Goal: Navigation & Orientation: Find specific page/section

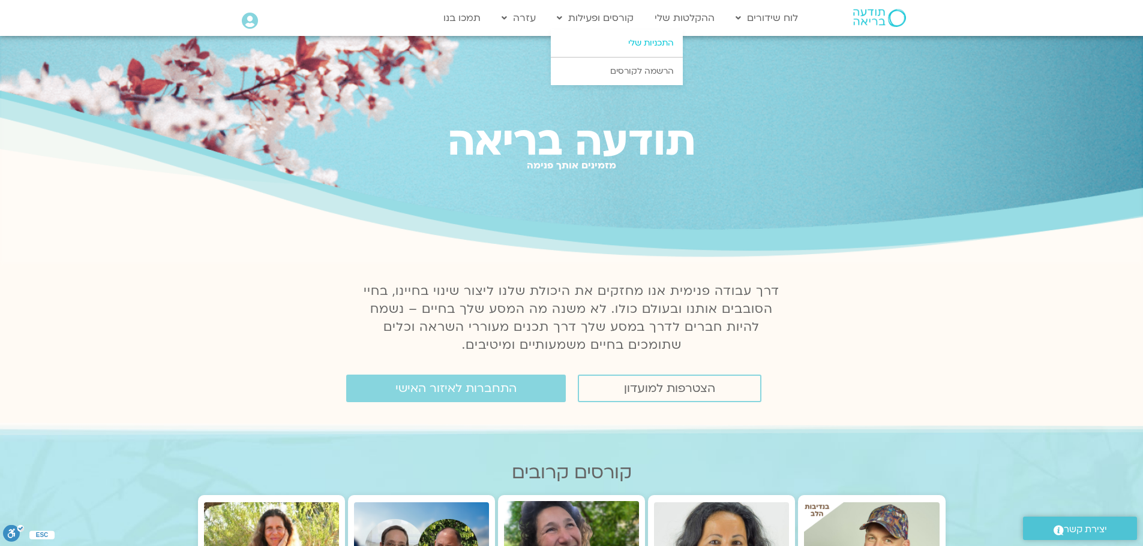
click at [621, 42] on link "התכניות שלי" at bounding box center [617, 43] width 132 height 28
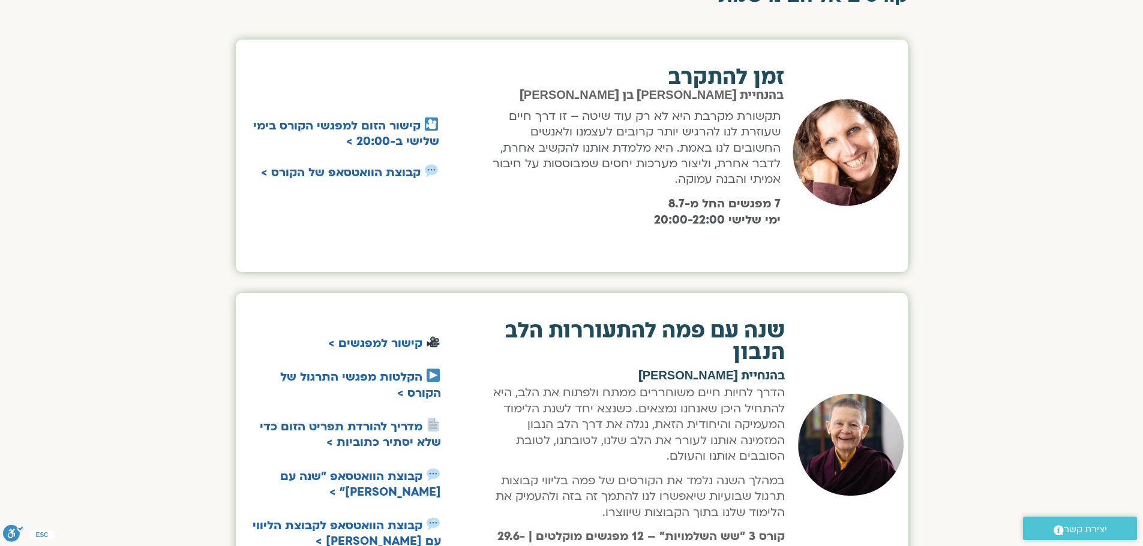
scroll to position [448, 0]
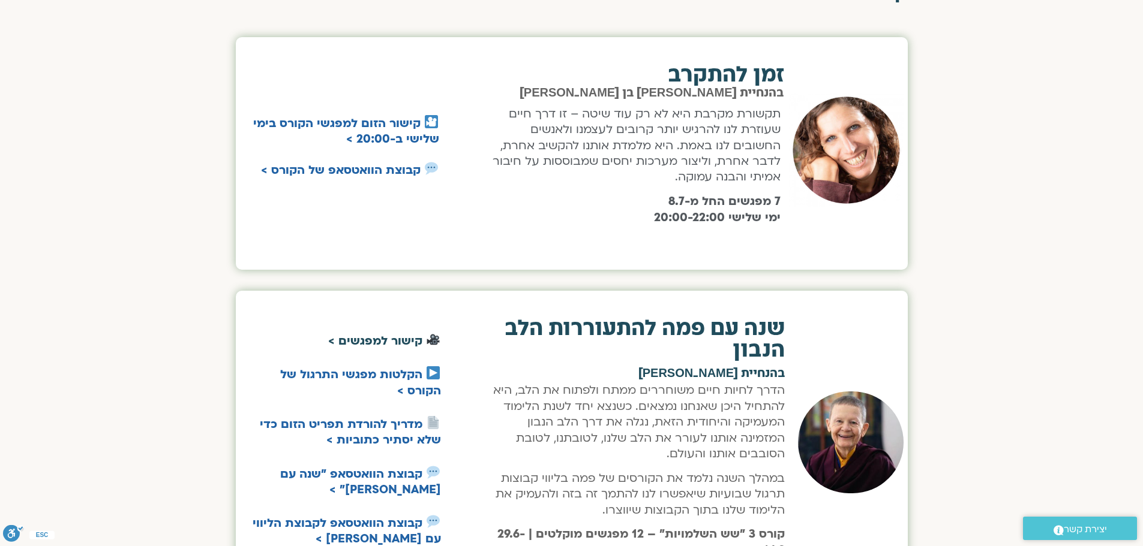
click at [395, 337] on link "קישור למפגשים >" at bounding box center [375, 341] width 94 height 16
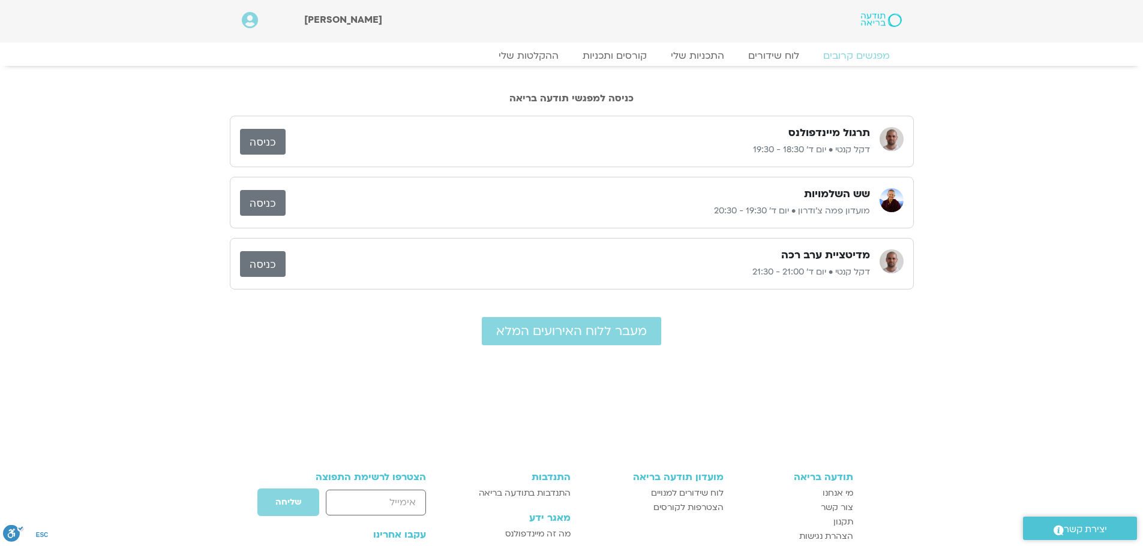
click at [267, 204] on link "כניסה" at bounding box center [263, 203] width 46 height 26
